Goal: Transaction & Acquisition: Purchase product/service

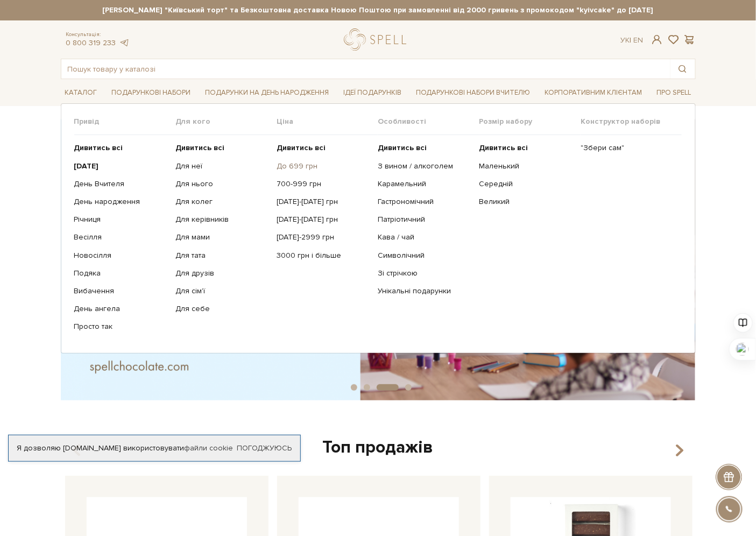
click at [291, 164] on link "До 699 грн" at bounding box center [322, 166] width 93 height 10
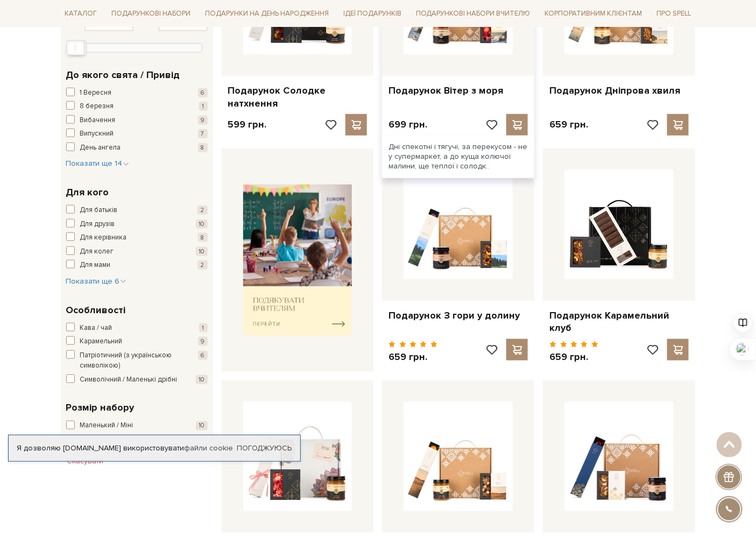
scroll to position [318, 0]
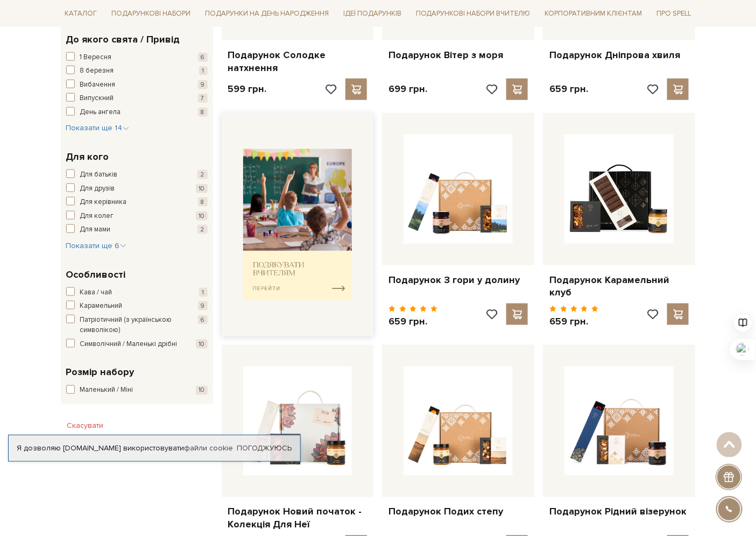
click at [336, 282] on img at bounding box center [297, 224] width 109 height 151
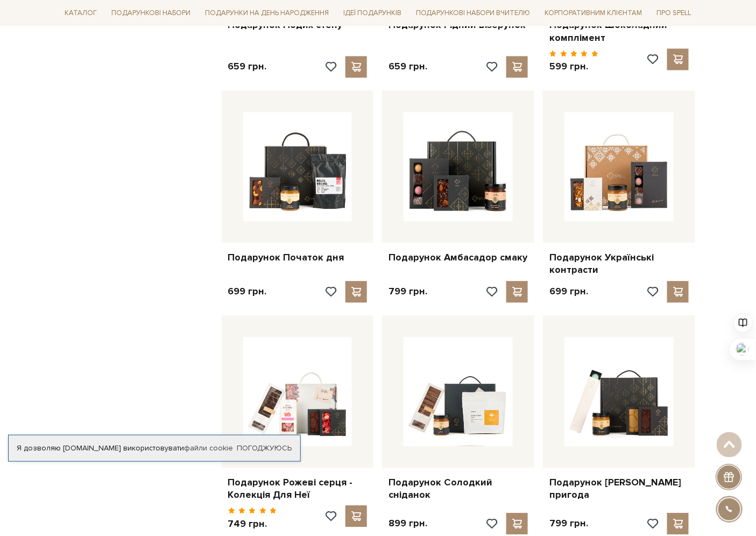
scroll to position [717, 0]
